Goal: Task Accomplishment & Management: Manage account settings

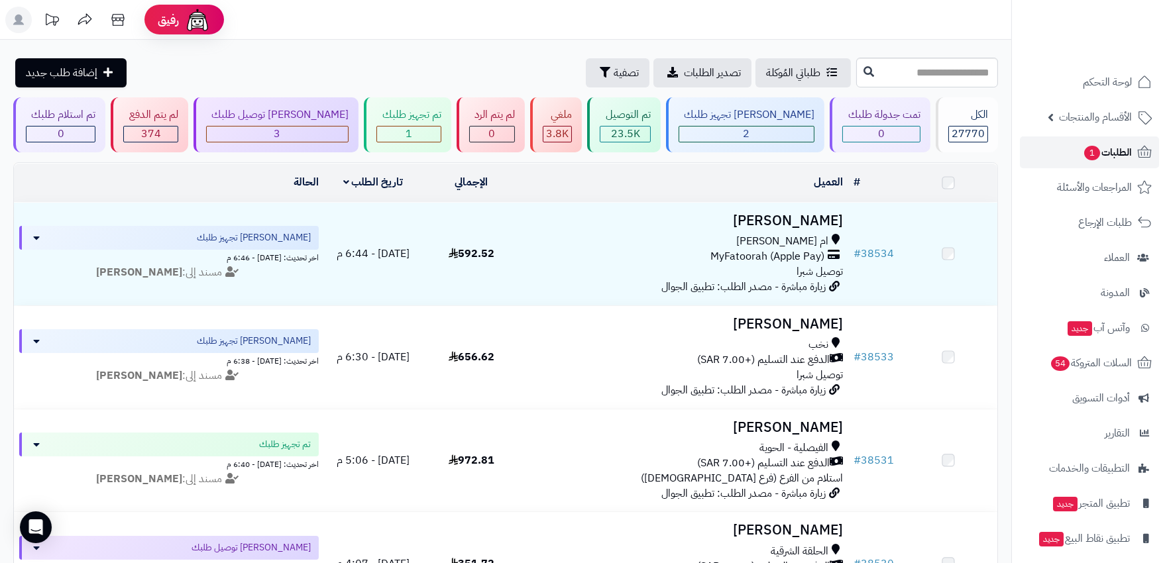
click at [1109, 155] on span "الطلبات 1" at bounding box center [1107, 152] width 49 height 19
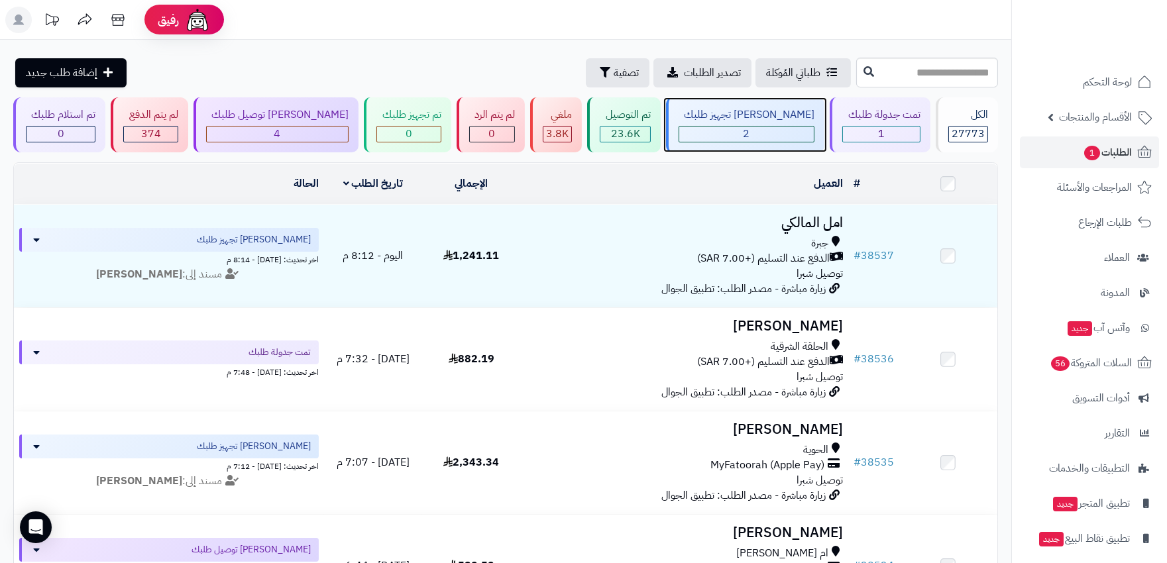
click at [779, 133] on div "2" at bounding box center [746, 134] width 135 height 15
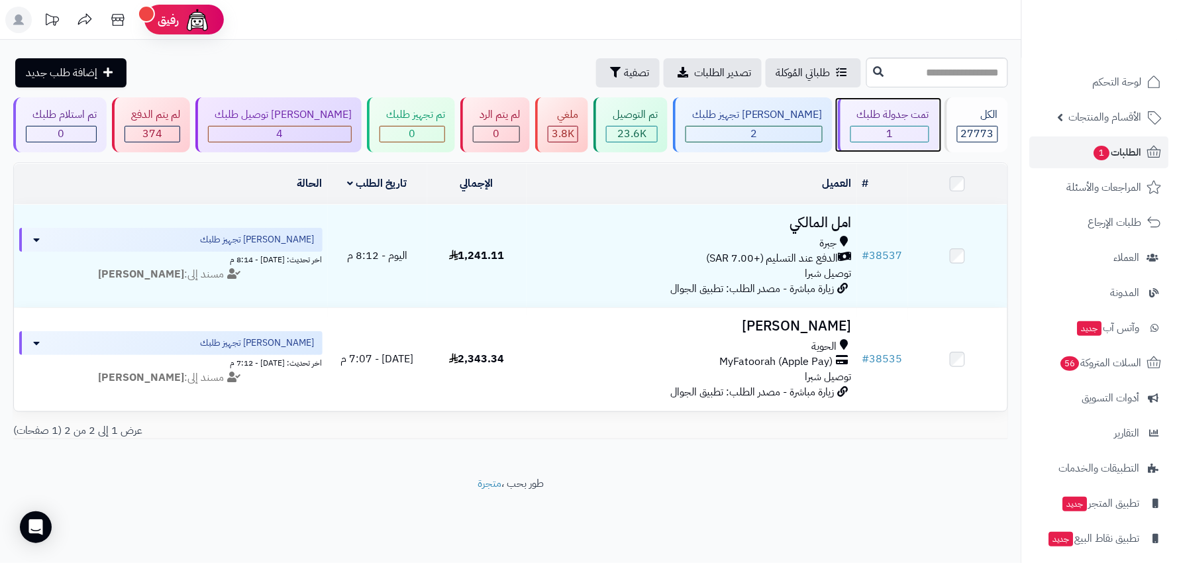
click at [851, 134] on div "1" at bounding box center [890, 134] width 78 height 15
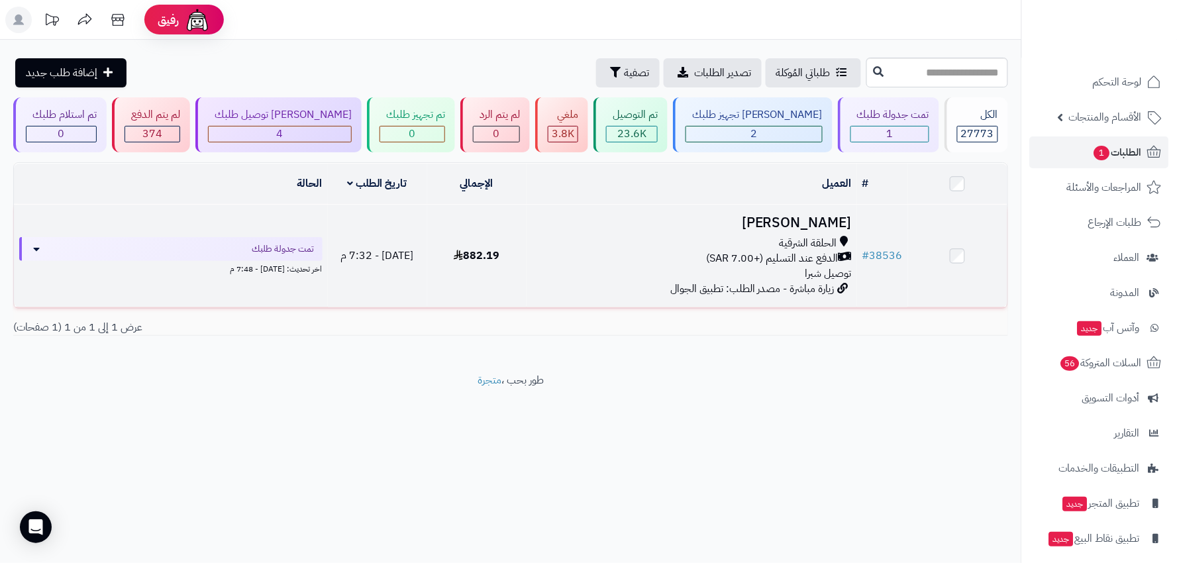
click at [582, 266] on div "الحلقة الشرقية الدفع عند التسليم (+7.00 SAR) توصيل شبرا" at bounding box center [692, 259] width 321 height 46
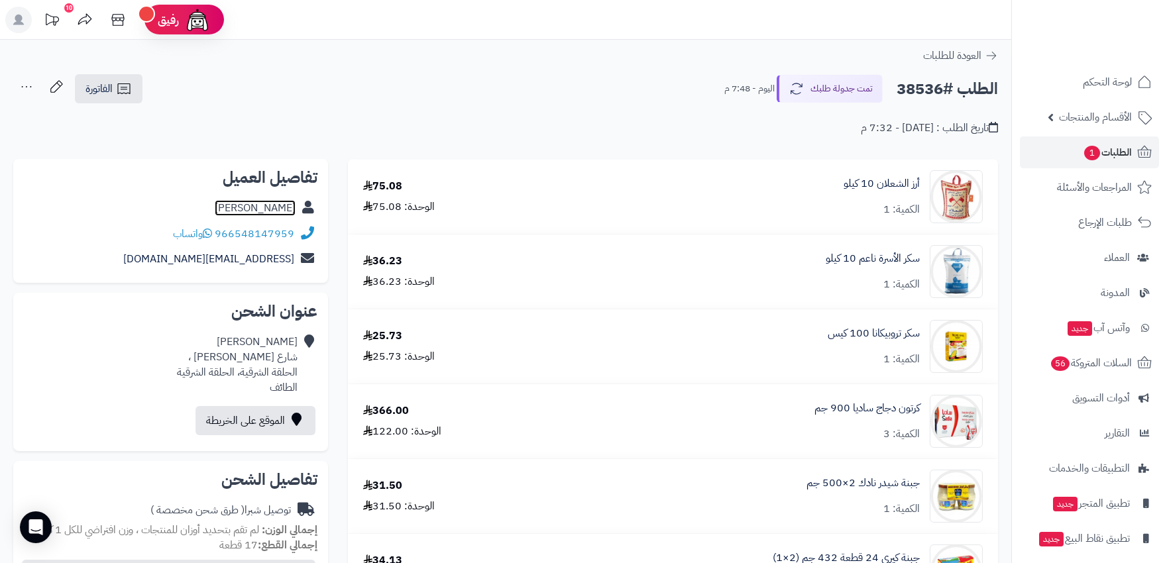
click at [262, 202] on link "[PERSON_NAME]" at bounding box center [255, 208] width 81 height 16
click at [1105, 150] on span "الطلبات 1" at bounding box center [1107, 152] width 49 height 19
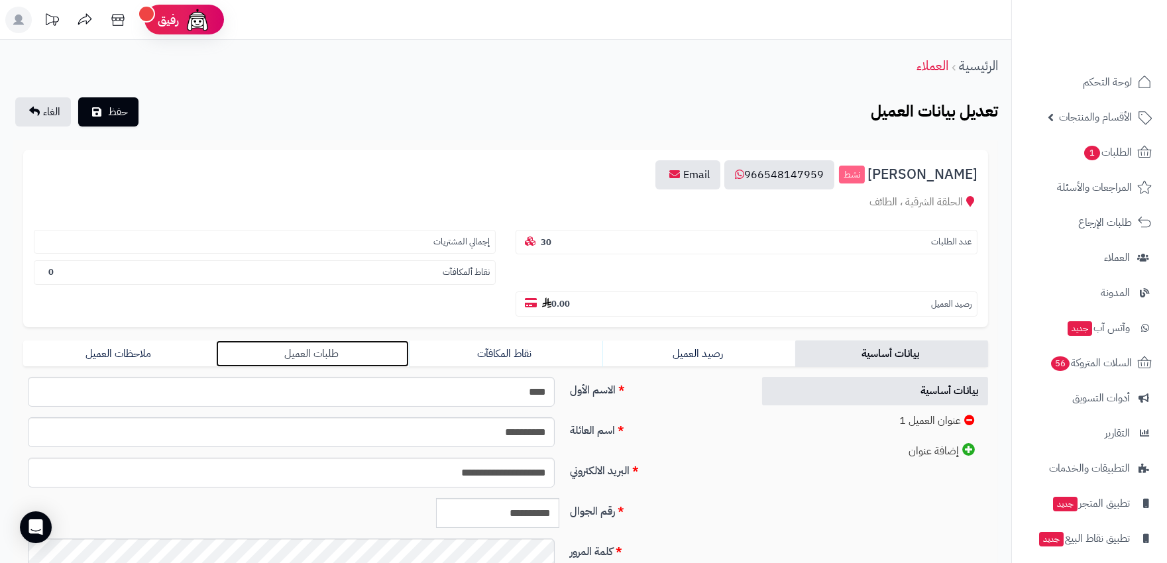
click at [288, 341] on link "طلبات العميل" at bounding box center [312, 354] width 193 height 27
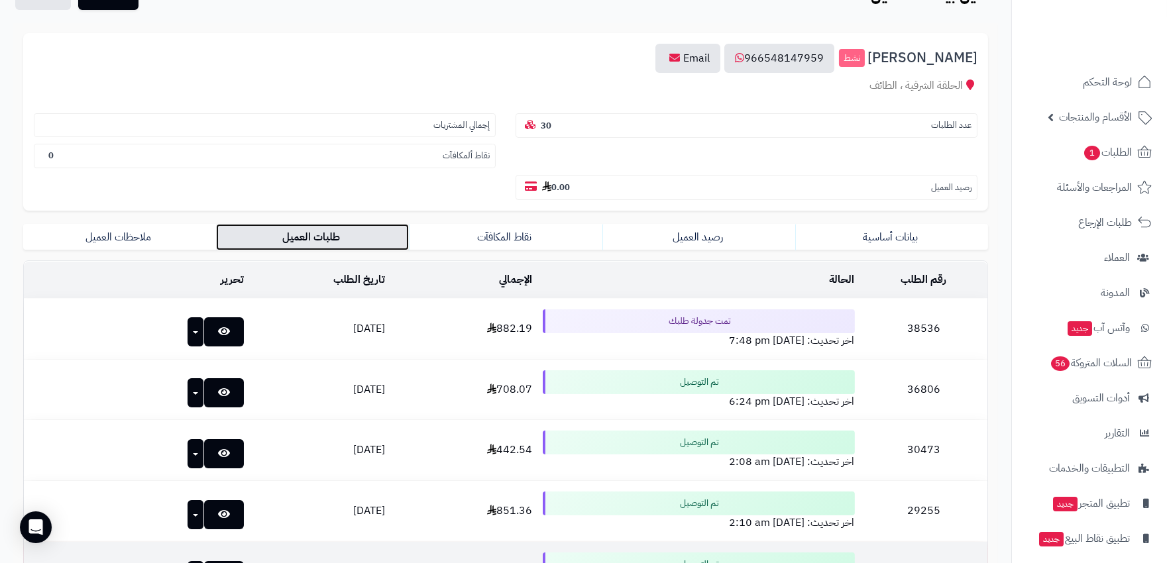
scroll to position [294, 0]
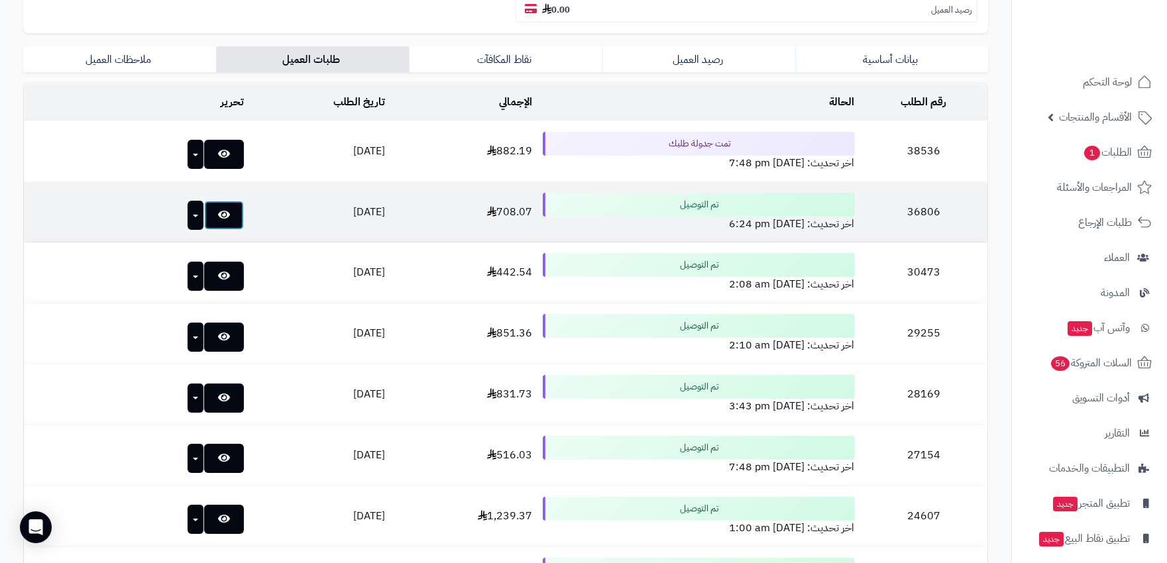
click at [204, 201] on link at bounding box center [224, 215] width 40 height 29
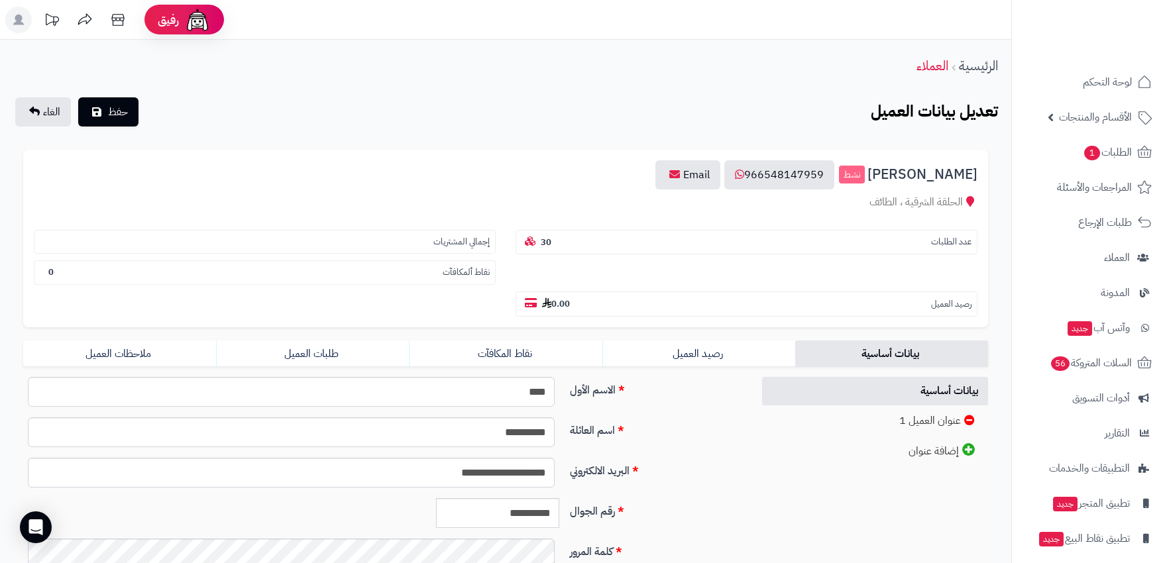
scroll to position [187, 0]
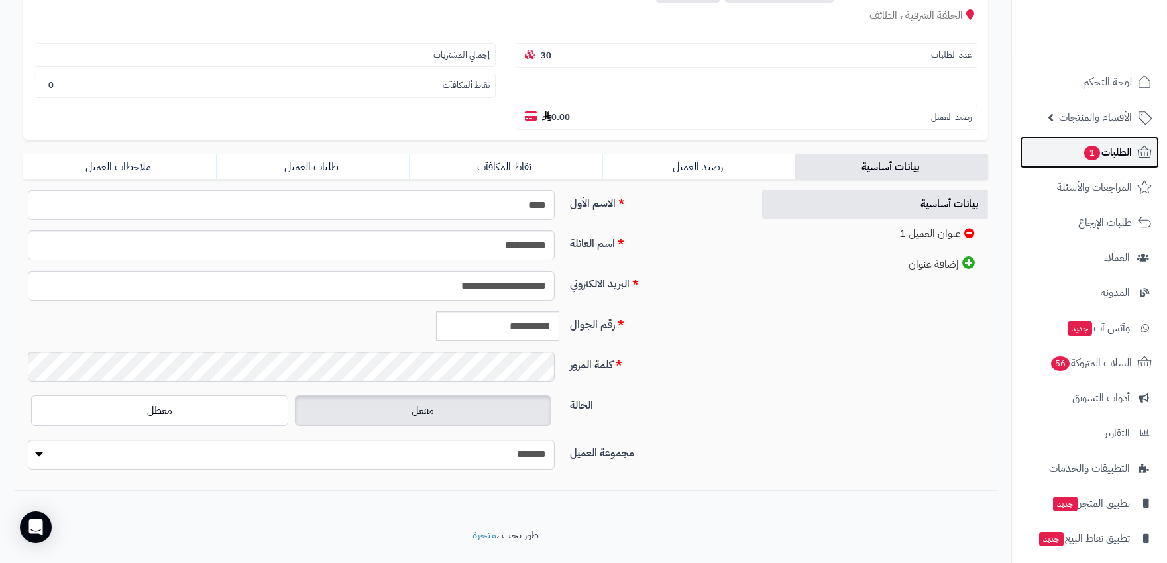
click at [1115, 141] on link "الطلبات 1" at bounding box center [1089, 153] width 139 height 32
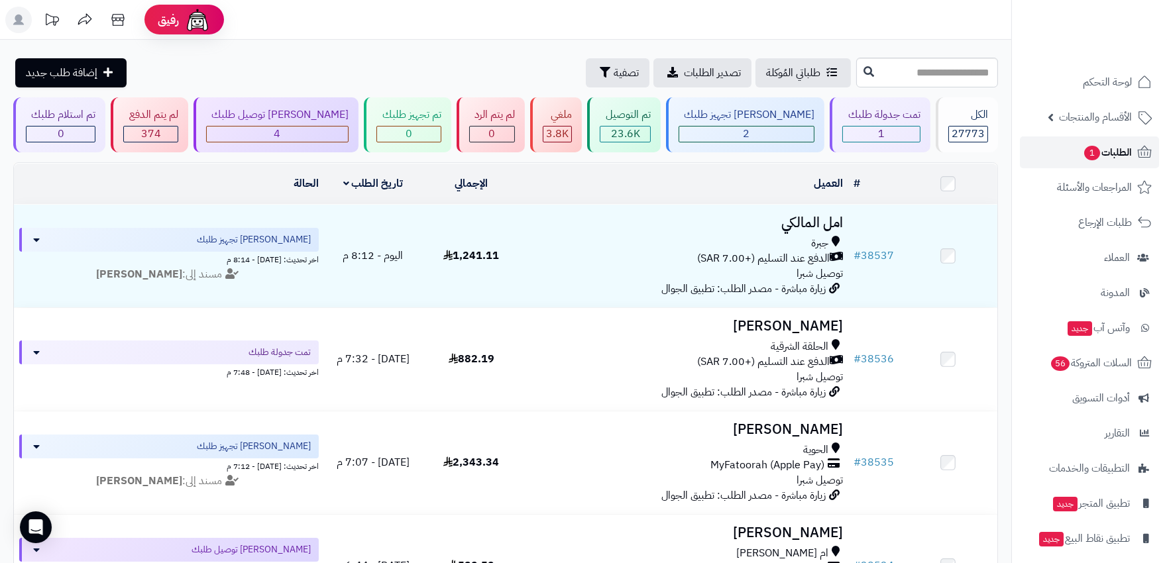
click at [1101, 149] on span "الطلبات 1" at bounding box center [1107, 152] width 49 height 19
click at [1136, 148] on icon at bounding box center [1144, 152] width 16 height 16
click at [1095, 154] on span "1" at bounding box center [1092, 153] width 16 height 15
click at [303, 124] on div "[PERSON_NAME] توصيل طلبك 4" at bounding box center [275, 124] width 165 height 55
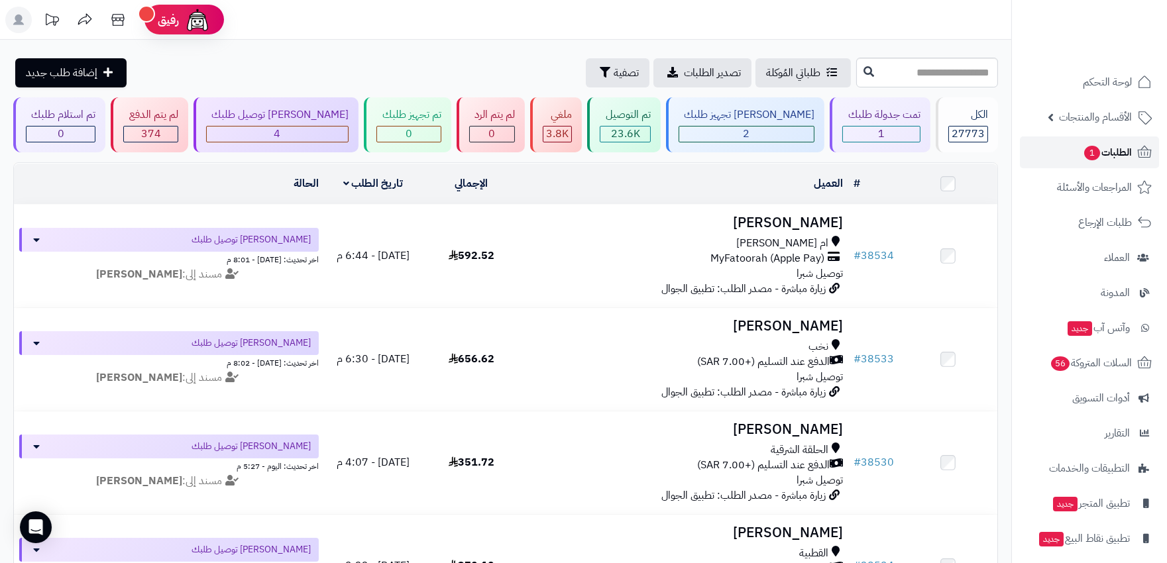
click at [1118, 155] on span "الطلبات 1" at bounding box center [1107, 152] width 49 height 19
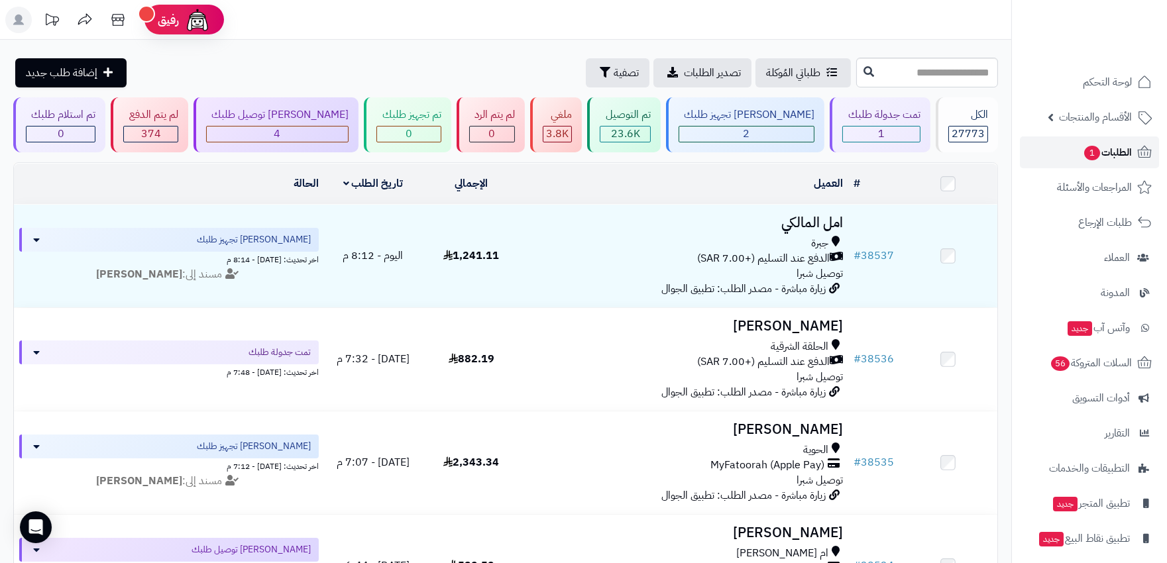
click at [1097, 157] on span "الطلبات 1" at bounding box center [1107, 152] width 49 height 19
click at [1121, 149] on span "الطلبات 1" at bounding box center [1107, 152] width 49 height 19
click at [319, 134] on div "4" at bounding box center [277, 134] width 141 height 15
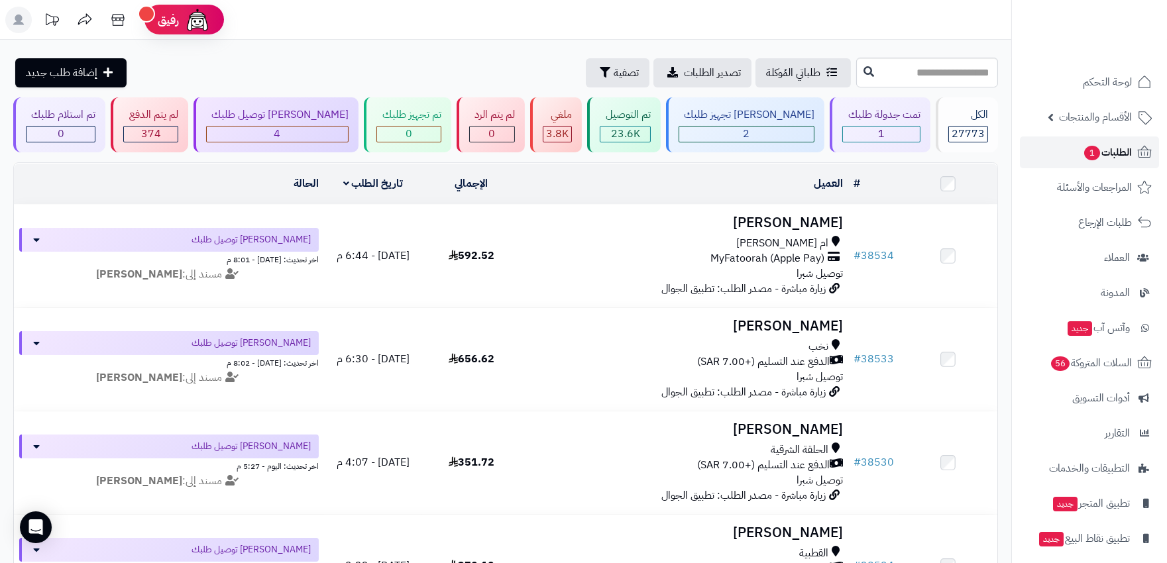
click at [1119, 151] on span "الطلبات 1" at bounding box center [1107, 152] width 49 height 19
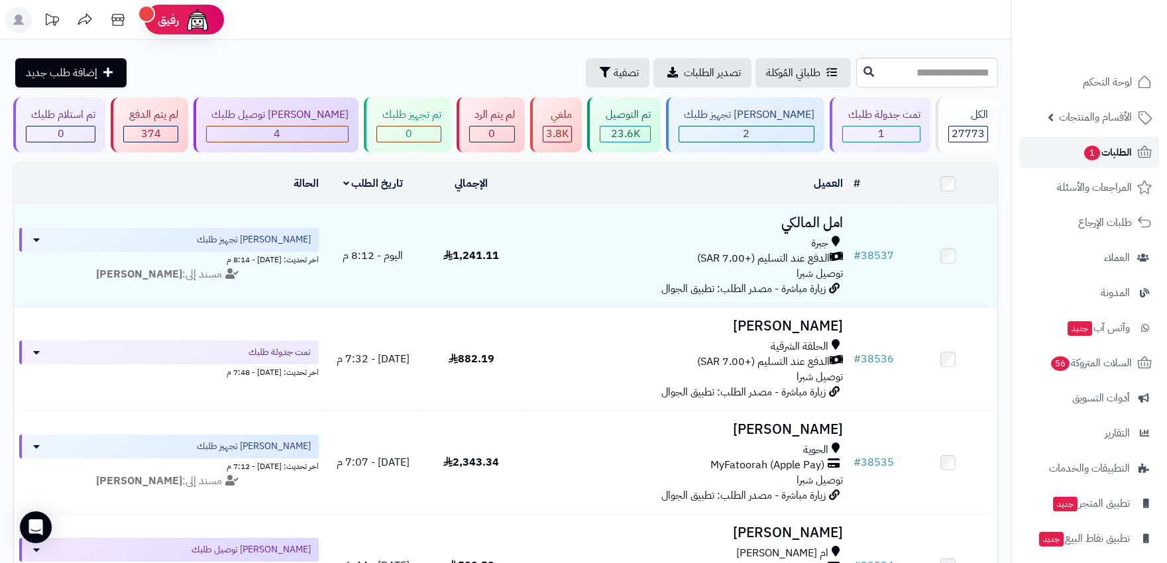
click at [1090, 153] on span "1" at bounding box center [1092, 153] width 16 height 15
click at [1077, 150] on link "الطلبات 1" at bounding box center [1089, 153] width 139 height 32
click at [1112, 153] on span "الطلبات 1" at bounding box center [1107, 152] width 49 height 19
click at [1117, 154] on span "الطلبات 1" at bounding box center [1107, 152] width 49 height 19
